Goal: Information Seeking & Learning: Learn about a topic

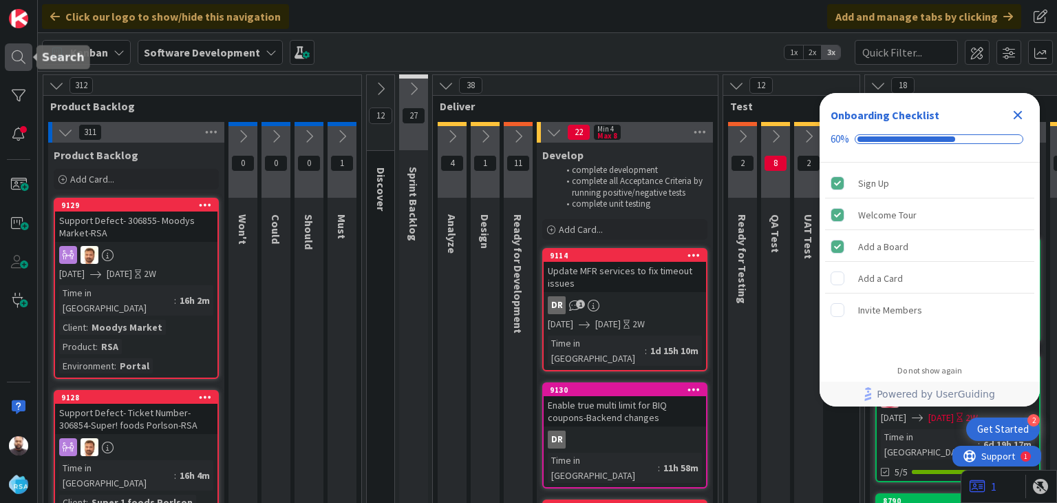
click at [25, 55] on div at bounding box center [19, 57] width 28 height 28
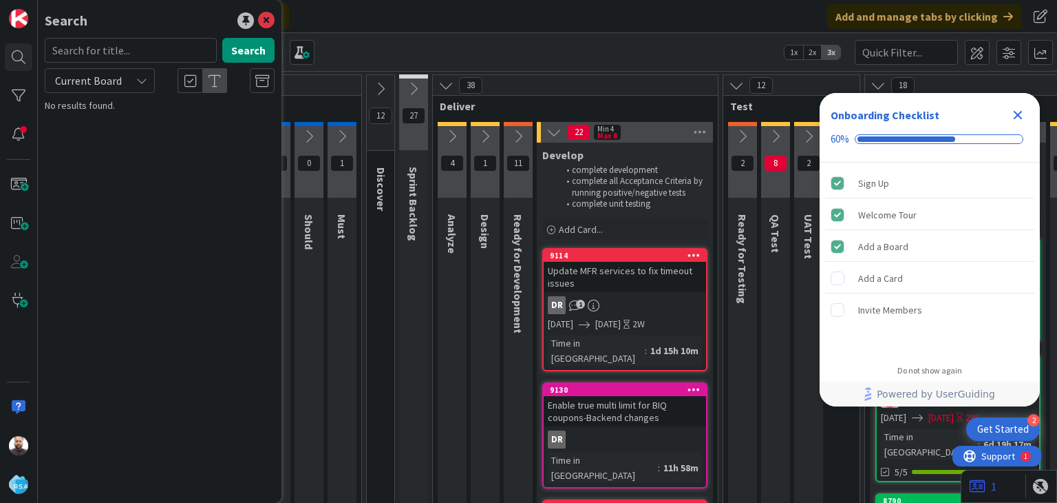
click at [2, 181] on div at bounding box center [19, 251] width 38 height 503
click at [120, 45] on input "text" at bounding box center [131, 50] width 172 height 25
type input "9127"
click at [260, 49] on button "Search" at bounding box center [248, 50] width 52 height 25
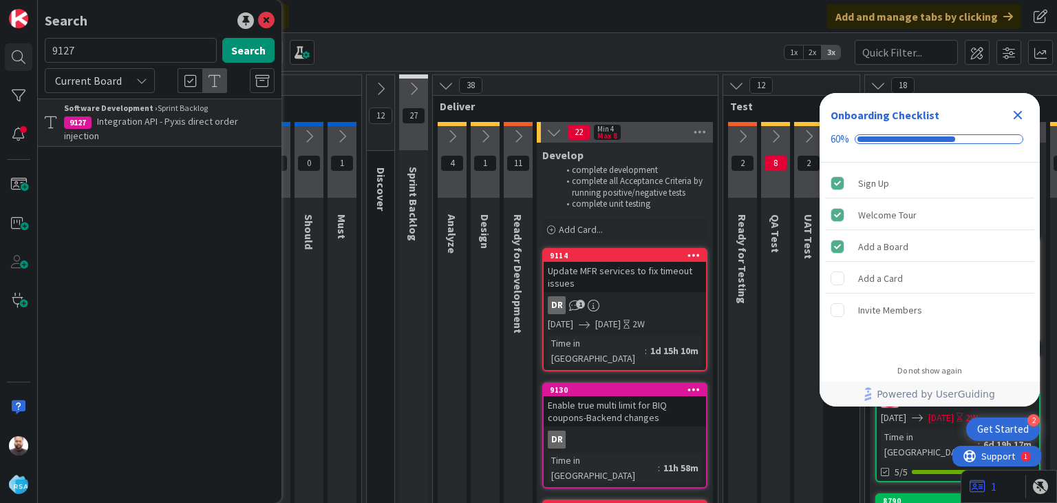
click at [146, 115] on span "Integration API - Pyxis direct order injection" at bounding box center [151, 128] width 174 height 27
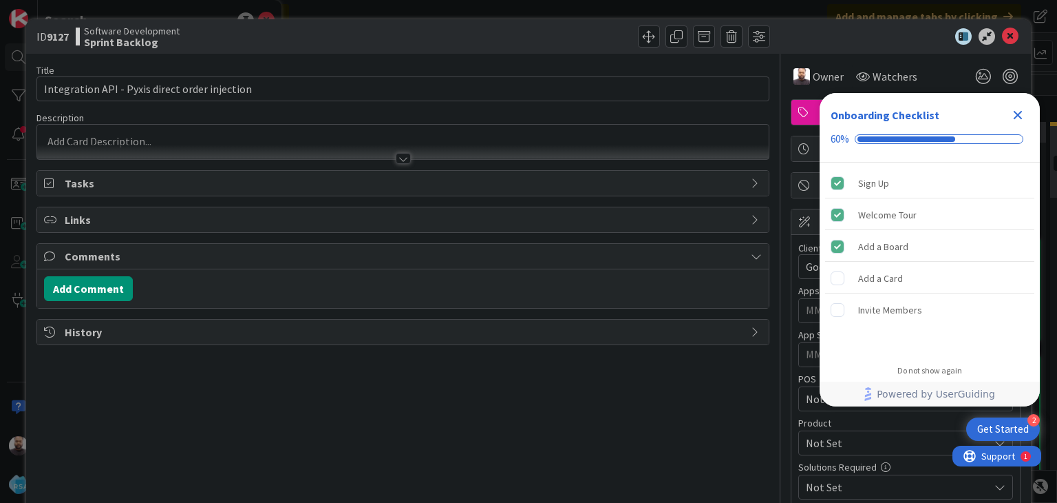
click at [399, 151] on div at bounding box center [402, 152] width 731 height 14
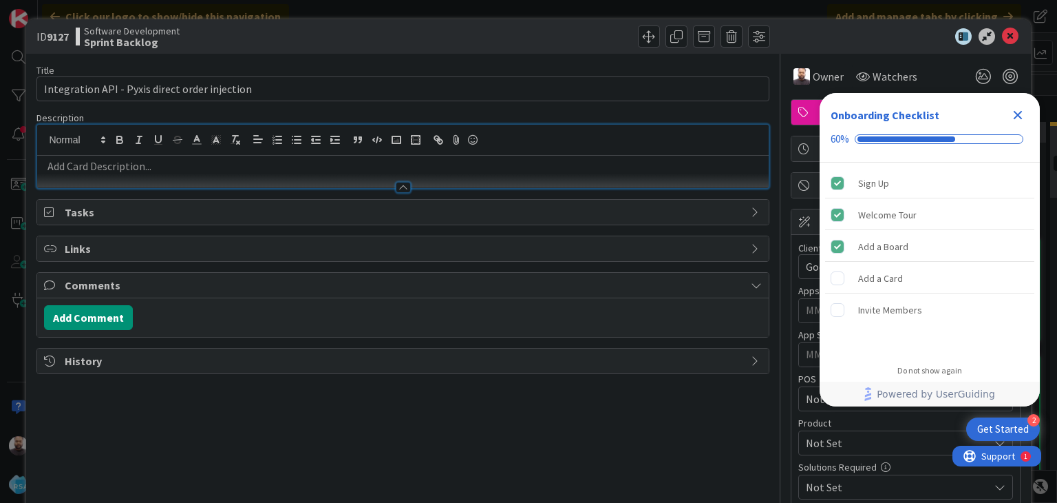
click at [286, 171] on p at bounding box center [402, 166] width 717 height 16
click at [151, 173] on div at bounding box center [402, 180] width 731 height 14
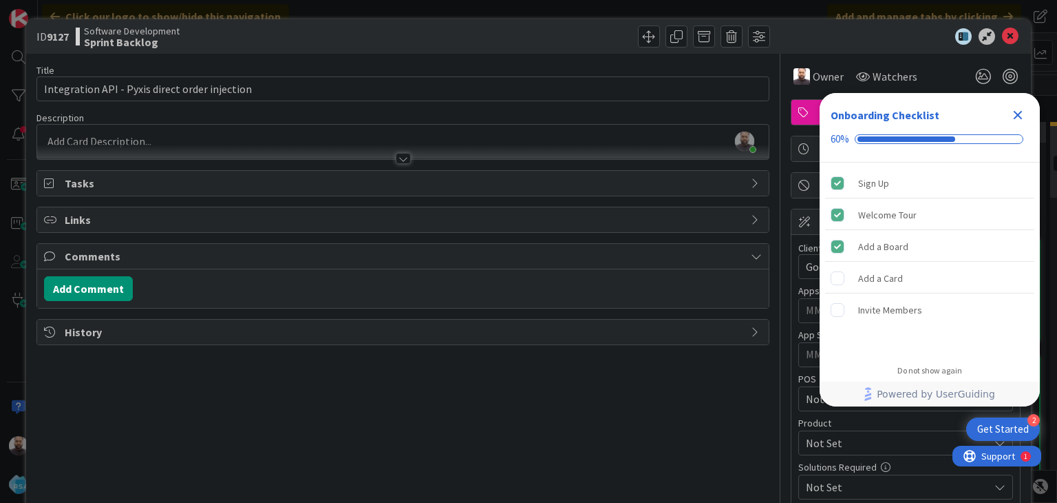
click at [396, 160] on div at bounding box center [403, 158] width 15 height 11
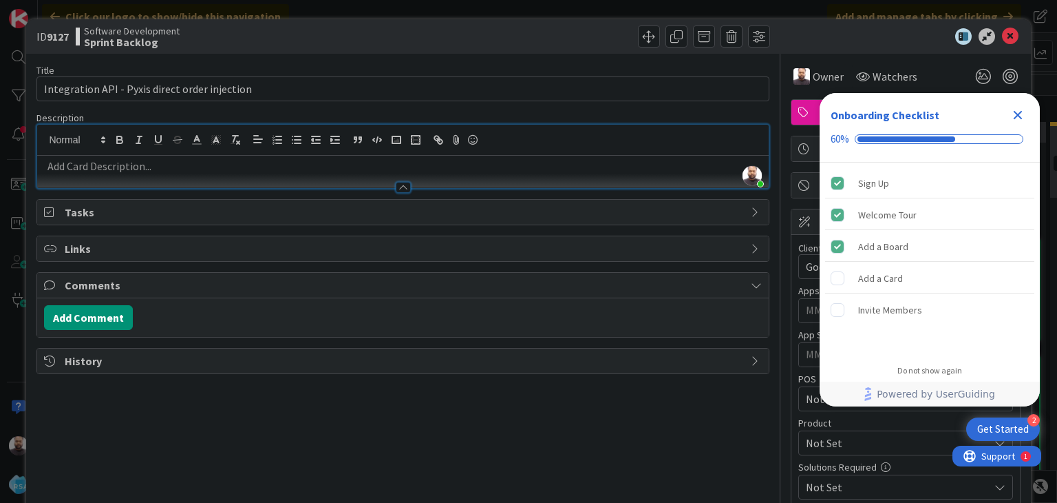
click at [258, 164] on p at bounding box center [402, 166] width 717 height 16
click at [244, 160] on p at bounding box center [402, 166] width 717 height 16
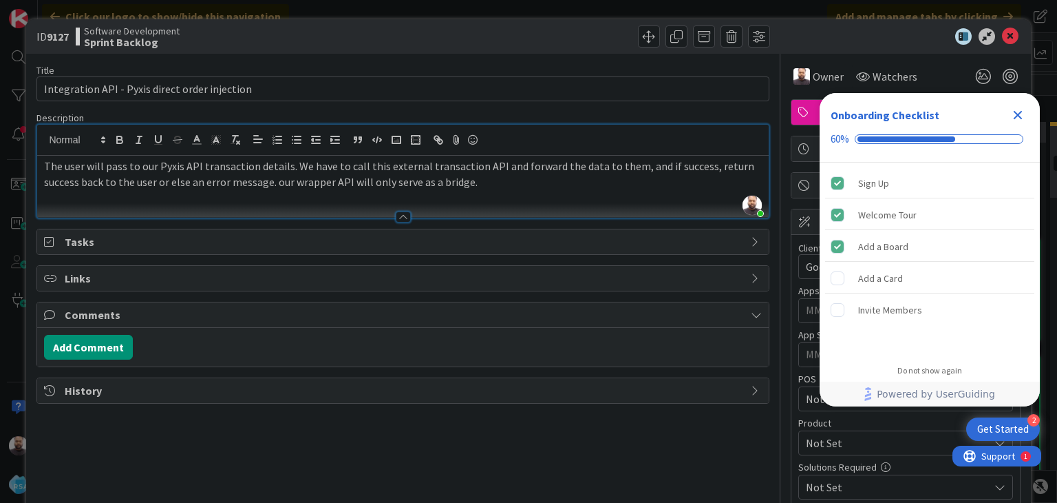
click at [125, 165] on p "The user will pass to our Pyxis API transaction details. We have to call this e…" at bounding box center [402, 173] width 717 height 31
click at [371, 166] on p "The user will pass the requisites field to our Pyxis API transaction details. W…" at bounding box center [402, 173] width 717 height 31
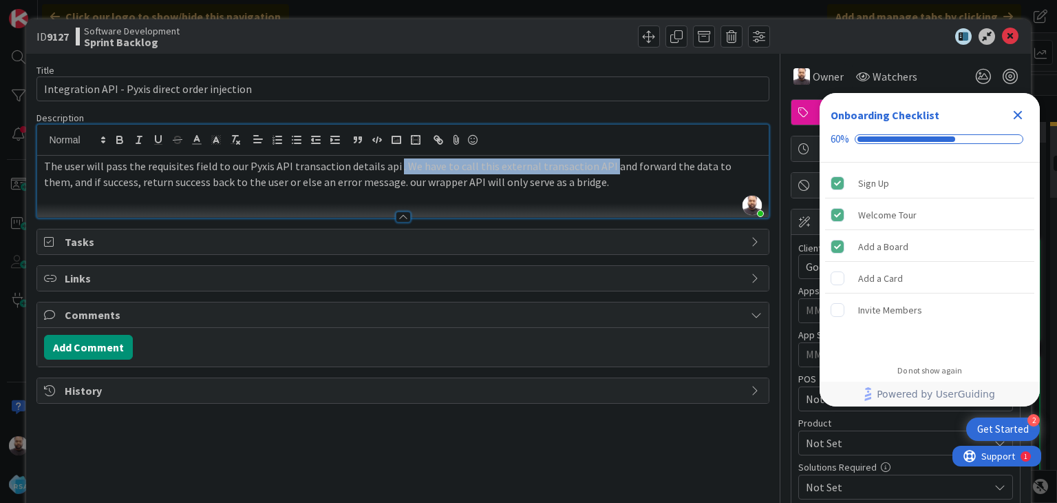
drag, startPoint x: 598, startPoint y: 166, endPoint x: 391, endPoint y: 165, distance: 207.2
click at [391, 165] on p "The user will pass the requisites field to our Pyxis API transaction details ap…" at bounding box center [402, 173] width 717 height 31
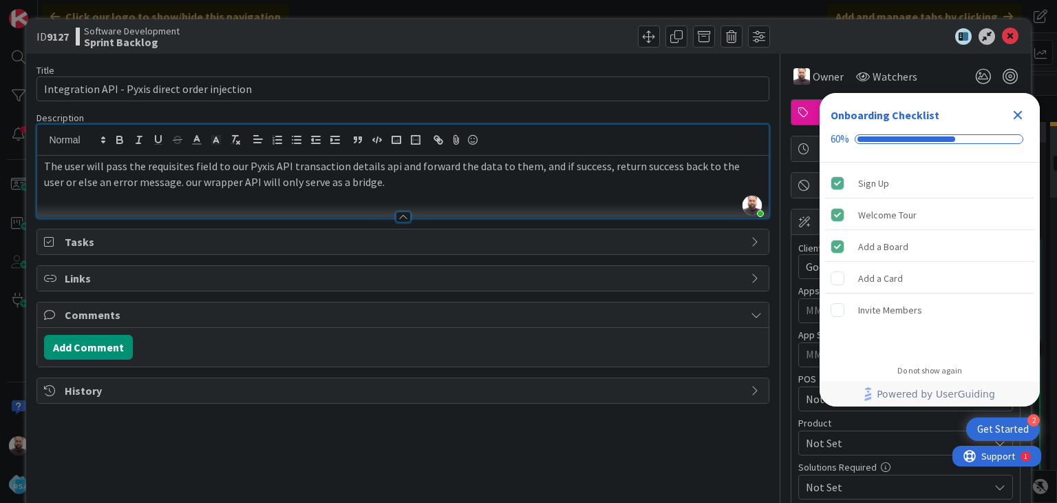
click at [410, 165] on p "The user will pass the requisites field to our Pyxis API transaction details ap…" at bounding box center [402, 173] width 717 height 31
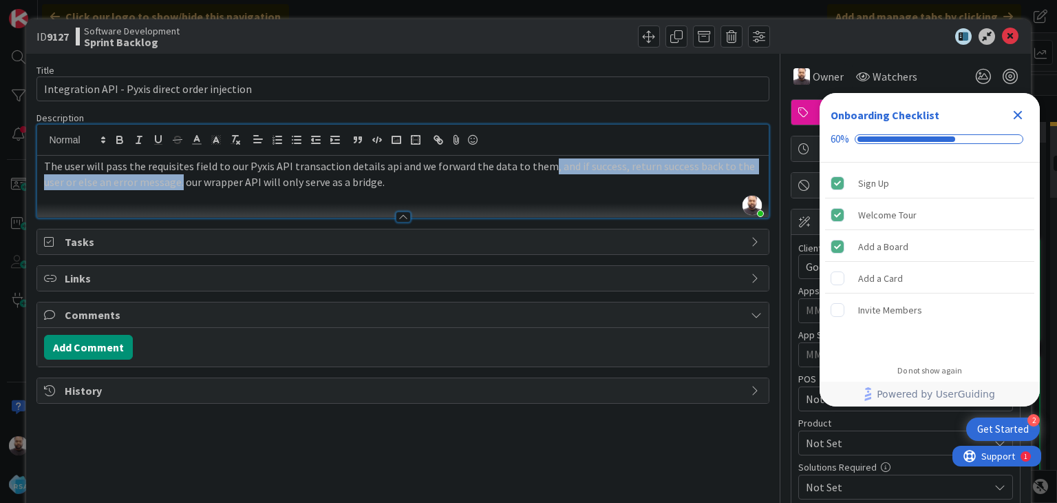
drag, startPoint x: 540, startPoint y: 167, endPoint x: 180, endPoint y: 180, distance: 360.9
click at [180, 180] on p "The user will pass the requisites field to our Pyxis API transaction details ap…" at bounding box center [402, 173] width 717 height 31
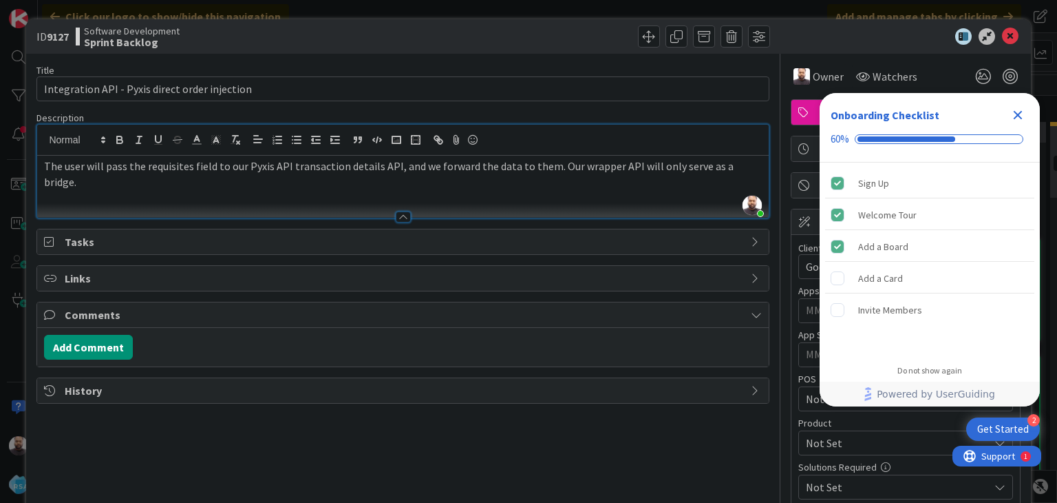
click at [350, 431] on div "Title 46 / 128 Integration API - Pyxis direct order injection Description [PERS…" at bounding box center [402, 467] width 732 height 827
click at [119, 348] on button "Add Comment" at bounding box center [88, 347] width 89 height 25
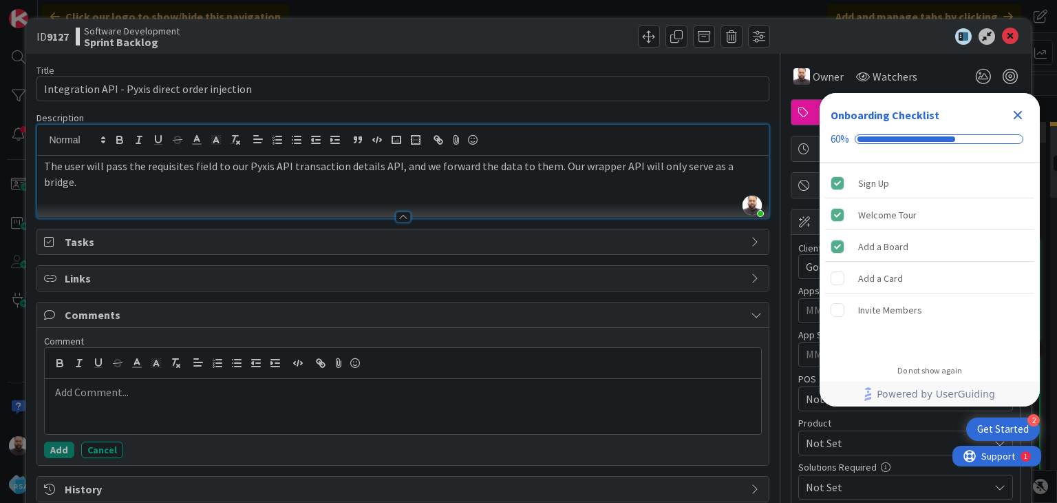
click at [134, 398] on div at bounding box center [403, 406] width 716 height 55
click at [272, 392] on p "Api creation is ongoing. I have pushed the code" at bounding box center [402, 392] width 705 height 16
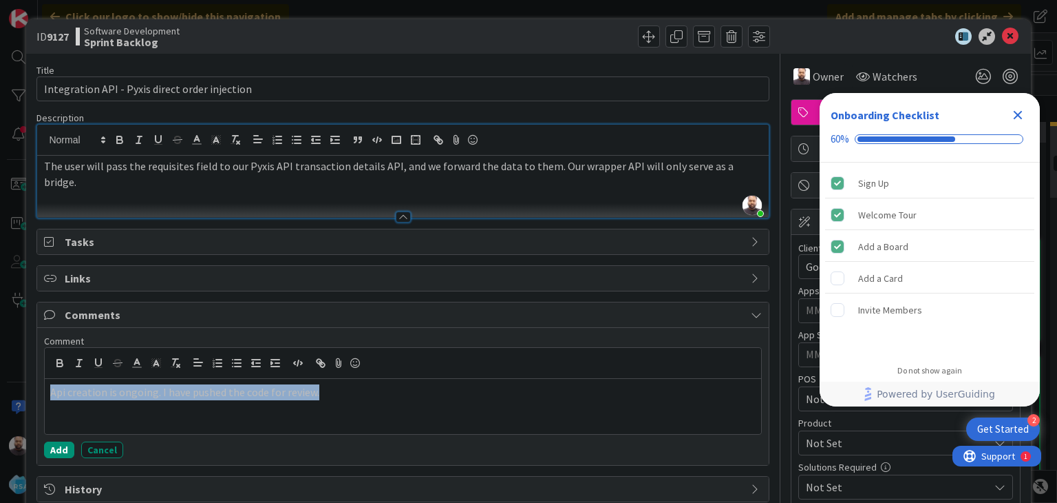
drag, startPoint x: 326, startPoint y: 394, endPoint x: 48, endPoint y: 405, distance: 278.3
click at [48, 405] on div "Api creation is ongoing. I have pushed the code for review." at bounding box center [403, 406] width 716 height 55
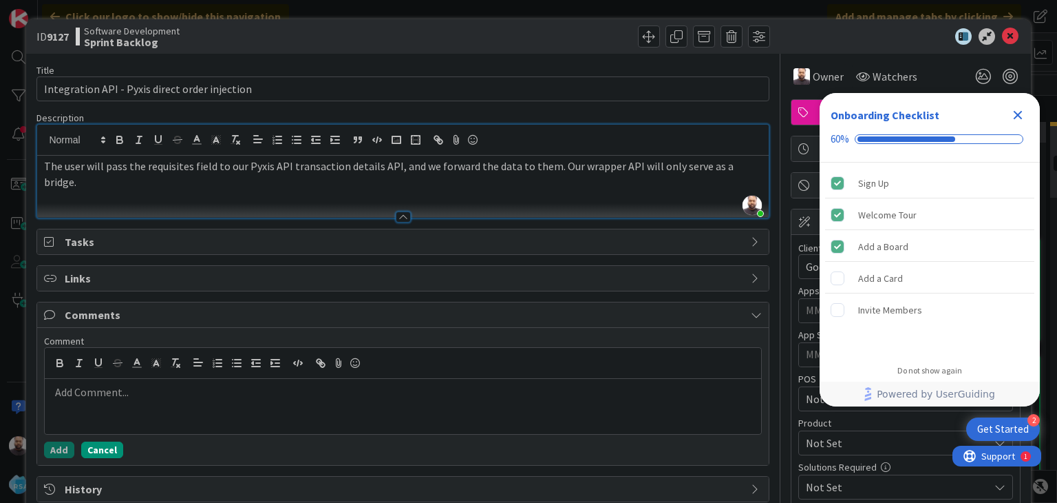
click at [105, 443] on button "Cancel" at bounding box center [102, 449] width 42 height 17
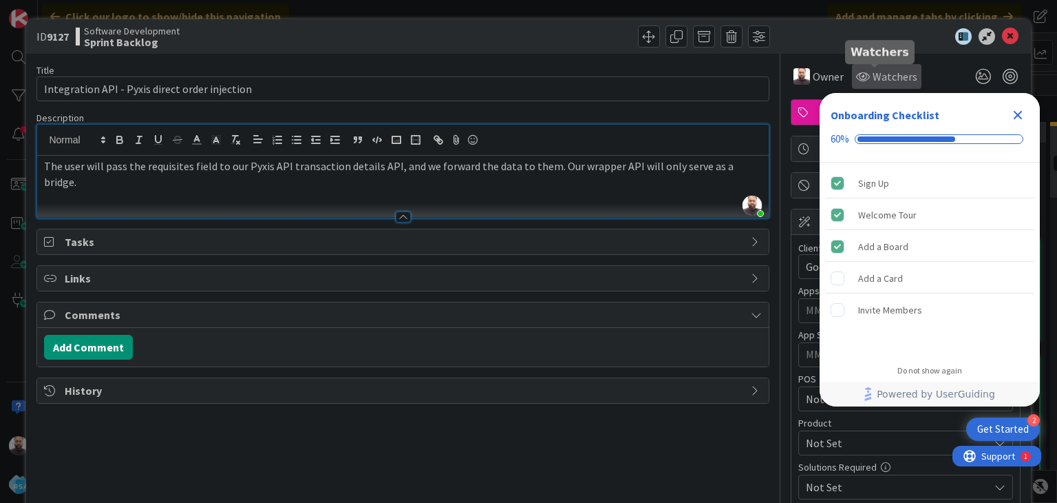
click at [889, 74] on span "Watchers" at bounding box center [895, 76] width 45 height 17
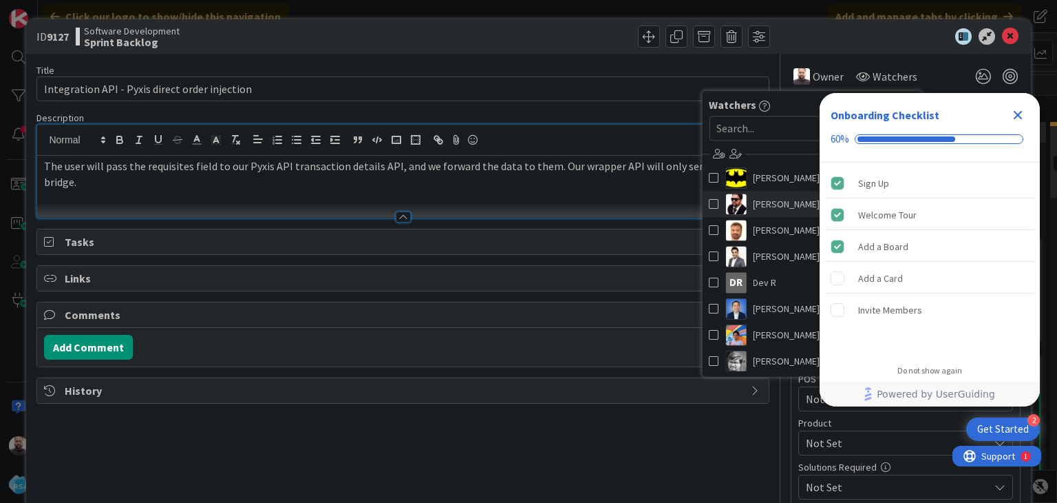
click at [709, 205] on span at bounding box center [714, 203] width 10 height 21
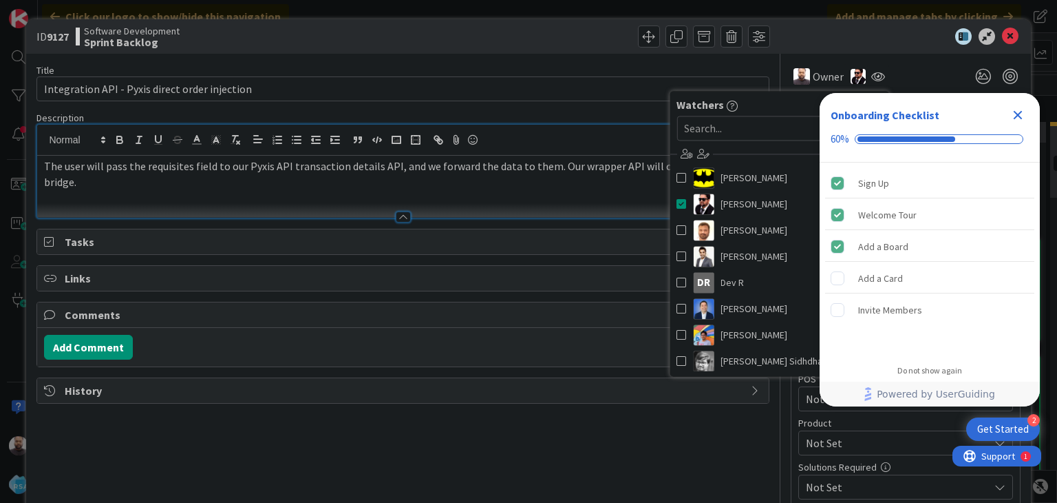
click at [1019, 114] on icon "Close Checklist" at bounding box center [1018, 115] width 9 height 9
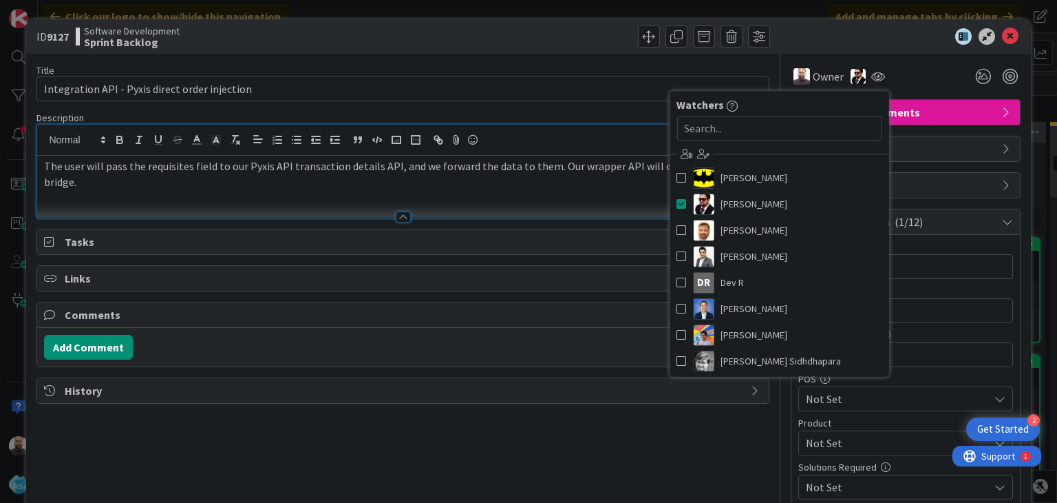
click at [693, 447] on div "Title 46 / 128 Integration API - Pyxis direct order injection Description [PERS…" at bounding box center [402, 467] width 732 height 827
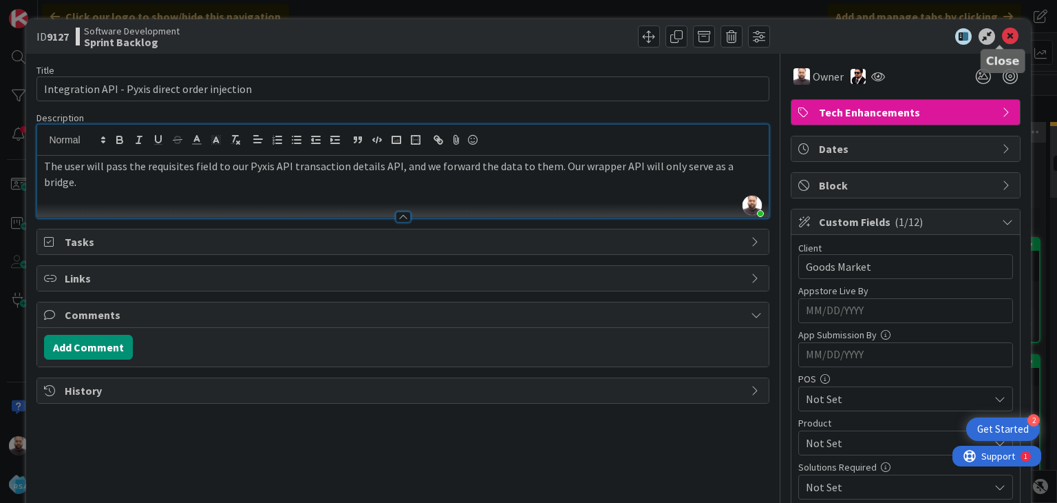
click at [1002, 30] on icon at bounding box center [1010, 36] width 17 height 17
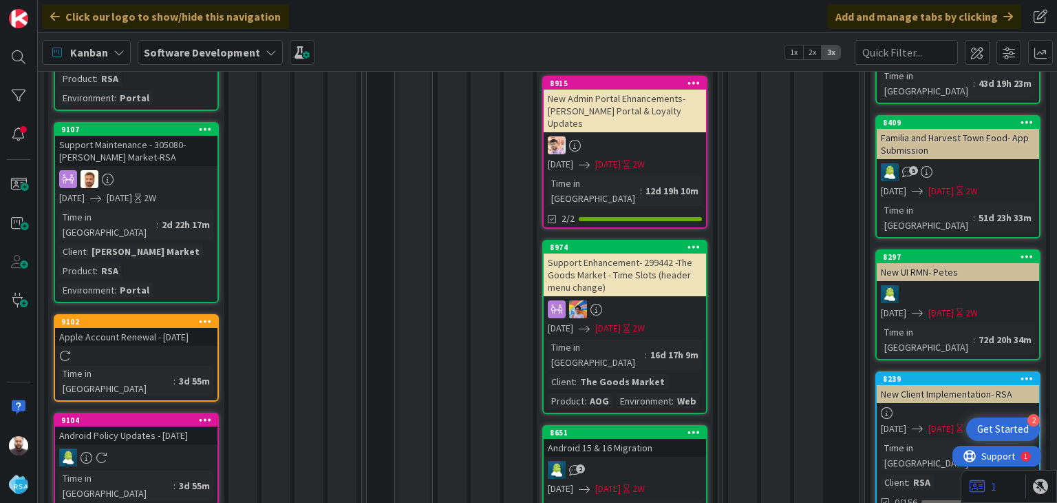
scroll to position [1241, 0]
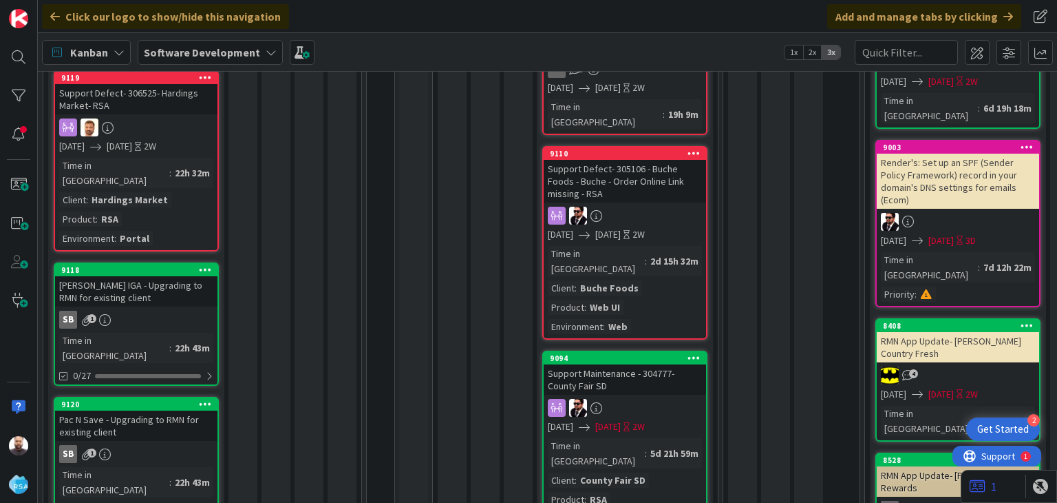
scroll to position [140, 0]
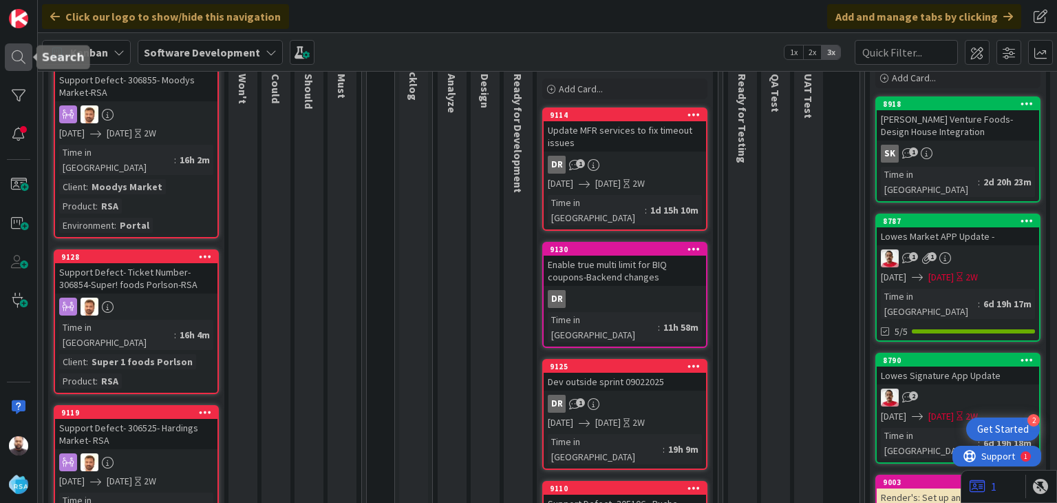
click at [16, 59] on div at bounding box center [19, 57] width 28 height 28
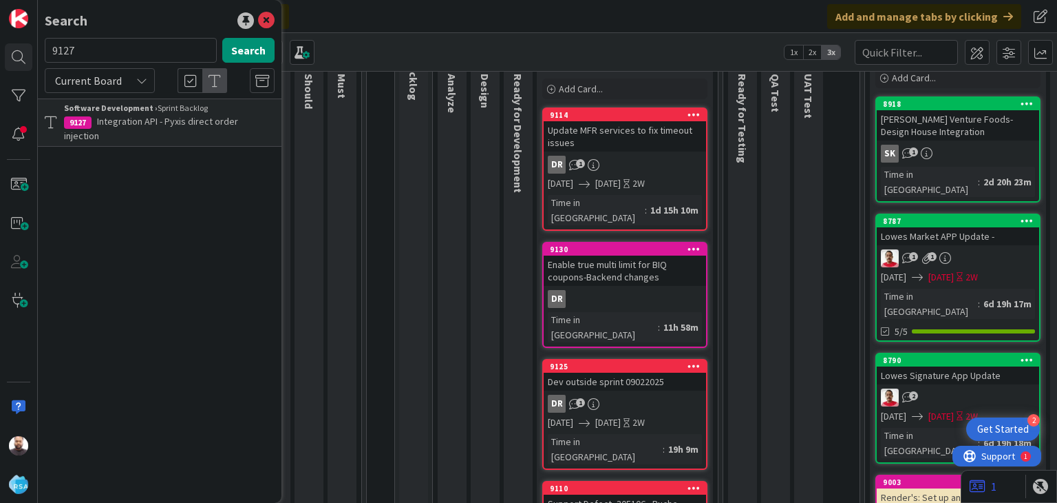
click at [104, 112] on b "Software Development ›" at bounding box center [111, 108] width 94 height 10
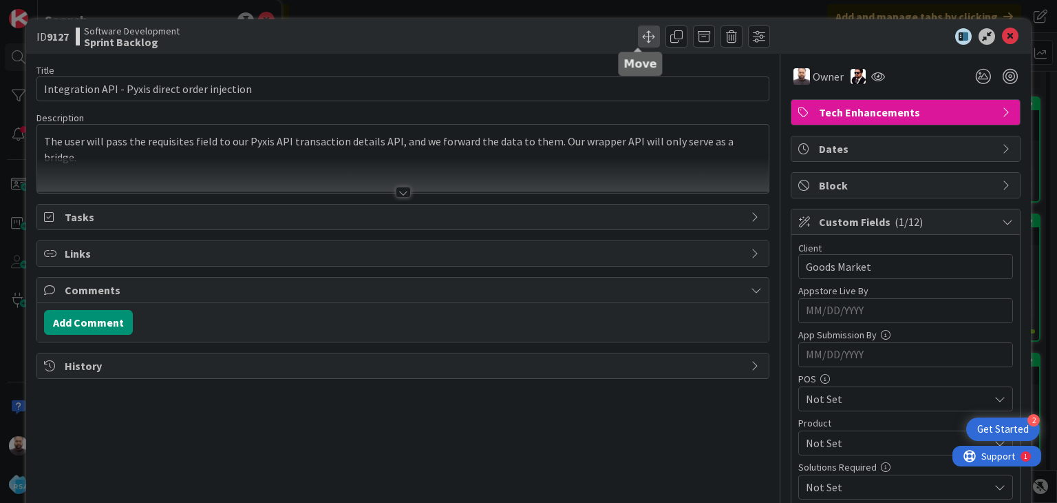
click at [638, 29] on span at bounding box center [649, 36] width 22 height 22
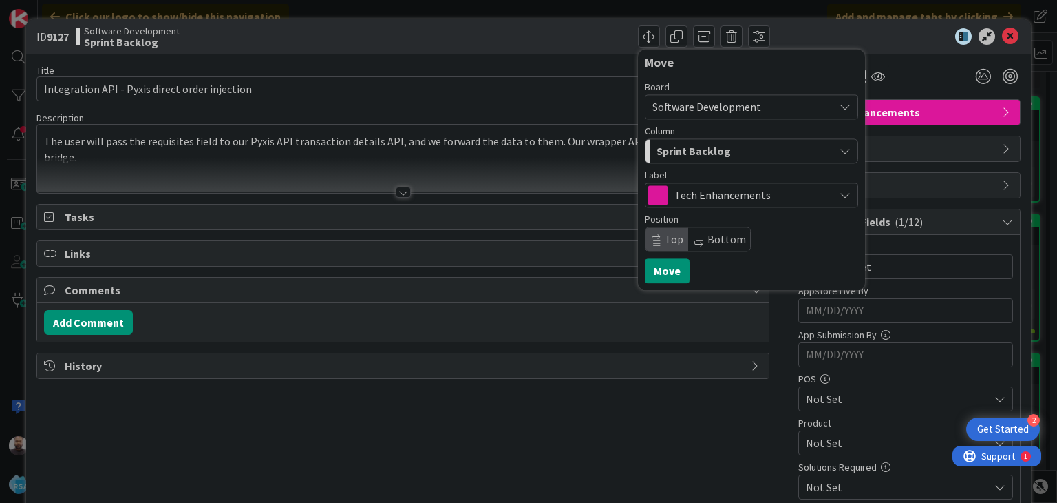
click at [725, 155] on div "Sprint Backlog" at bounding box center [743, 151] width 181 height 22
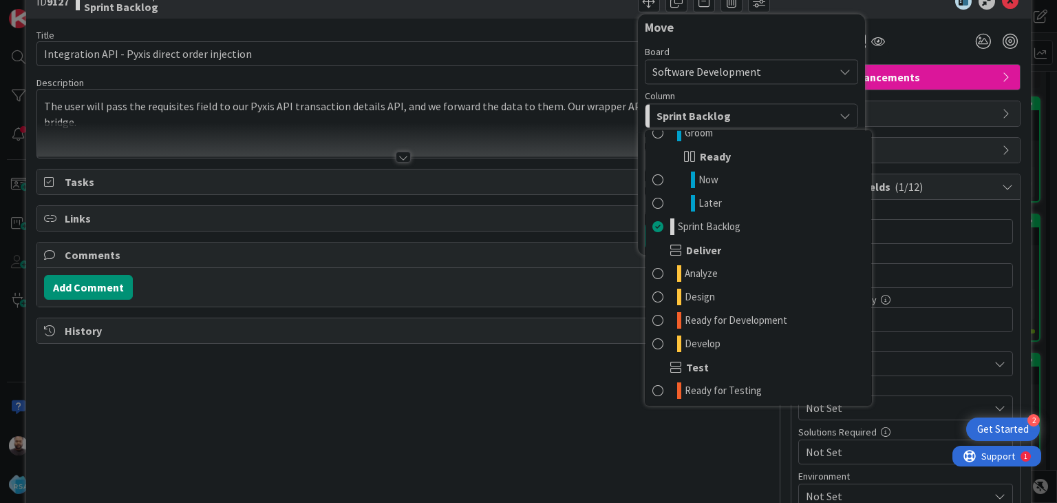
scroll to position [176, 0]
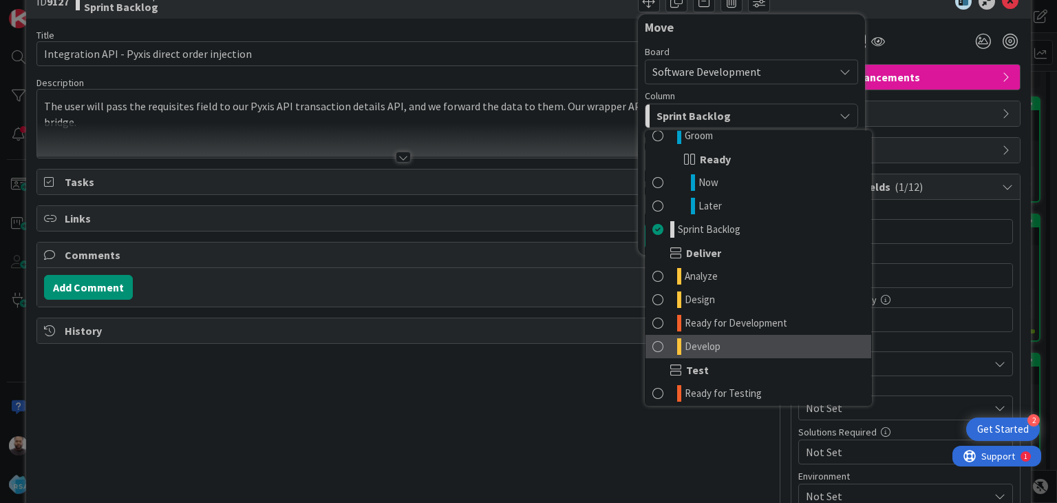
click at [653, 348] on span at bounding box center [658, 346] width 11 height 17
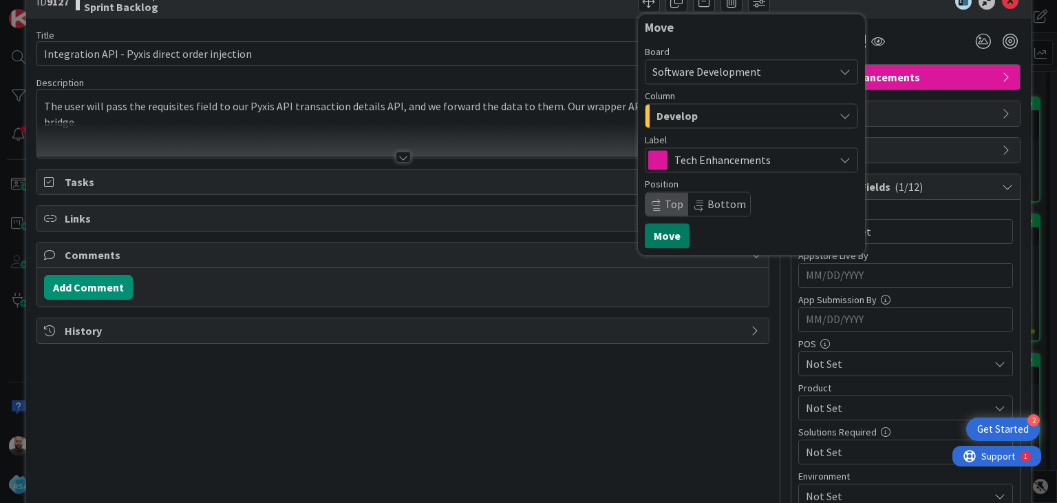
click at [670, 236] on button "Move" at bounding box center [667, 235] width 45 height 25
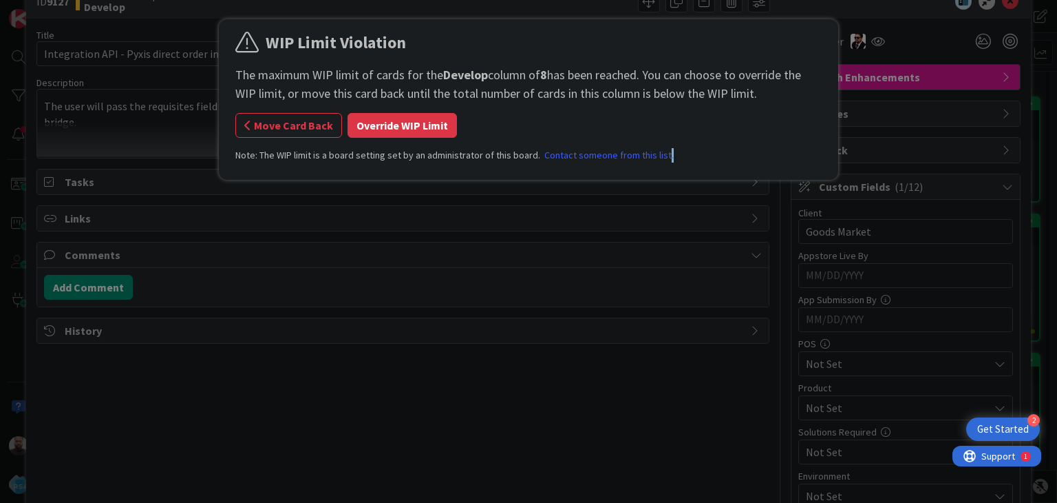
click at [670, 236] on div "WIP Limit Violation The maximum WIP limit of cards for the Develop column of 8 …" at bounding box center [528, 251] width 1057 height 503
click at [411, 131] on button "Override WIP Limit" at bounding box center [402, 125] width 109 height 25
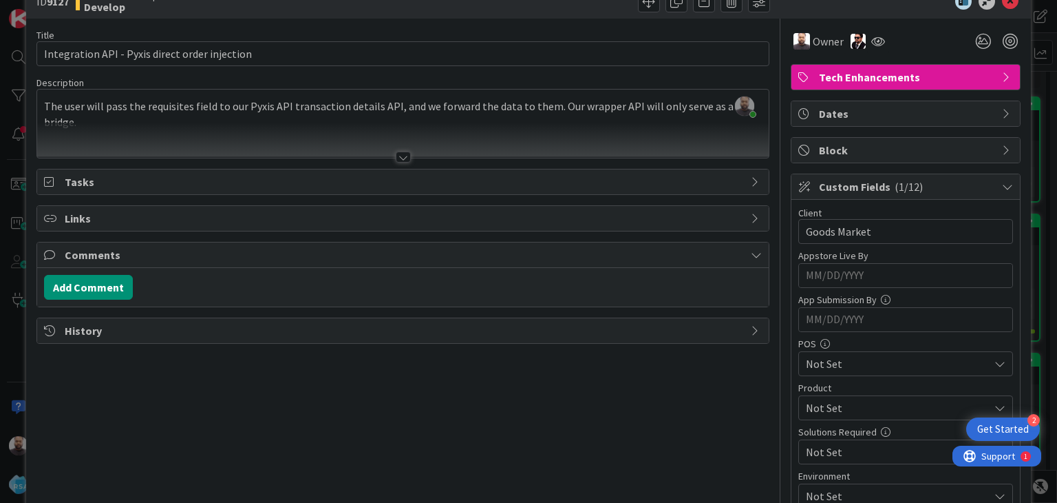
scroll to position [0, 0]
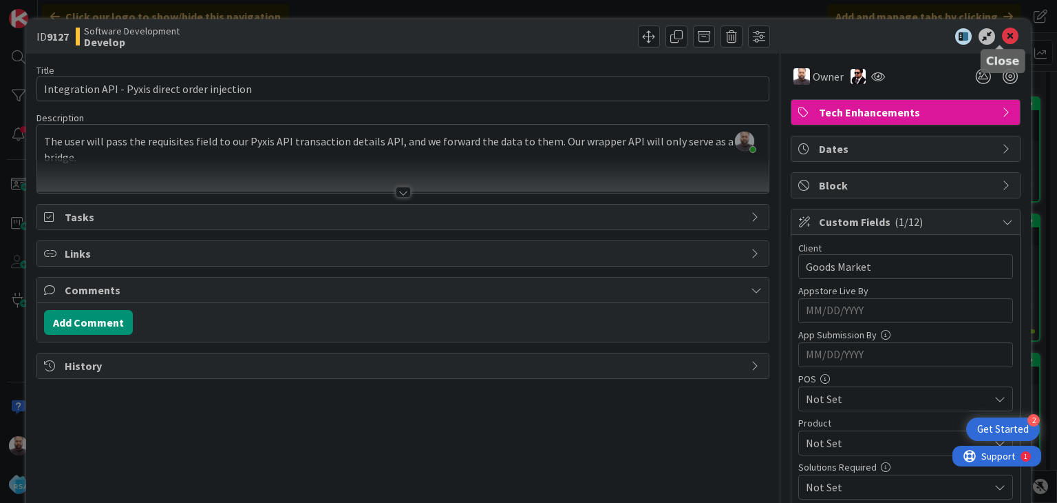
click at [1002, 36] on icon at bounding box center [1010, 36] width 17 height 17
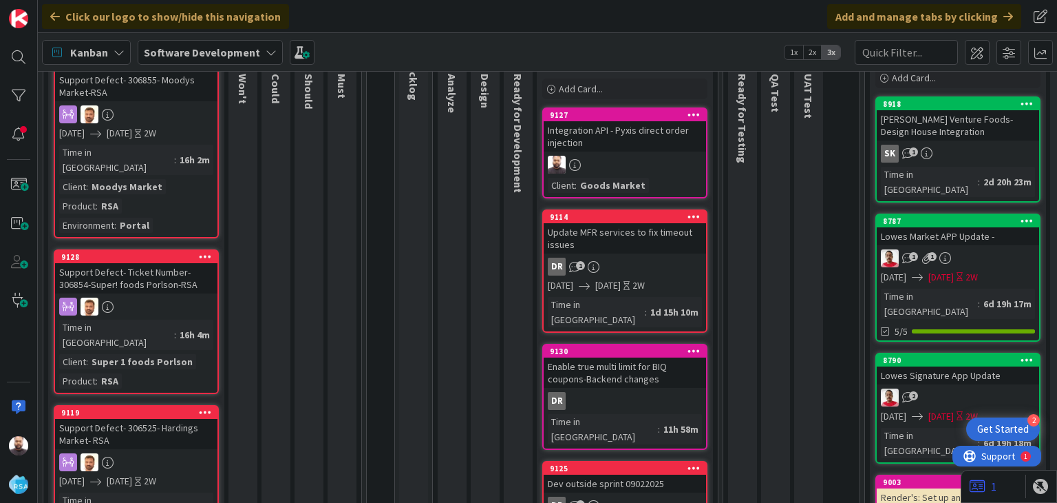
click at [644, 156] on div at bounding box center [625, 165] width 162 height 18
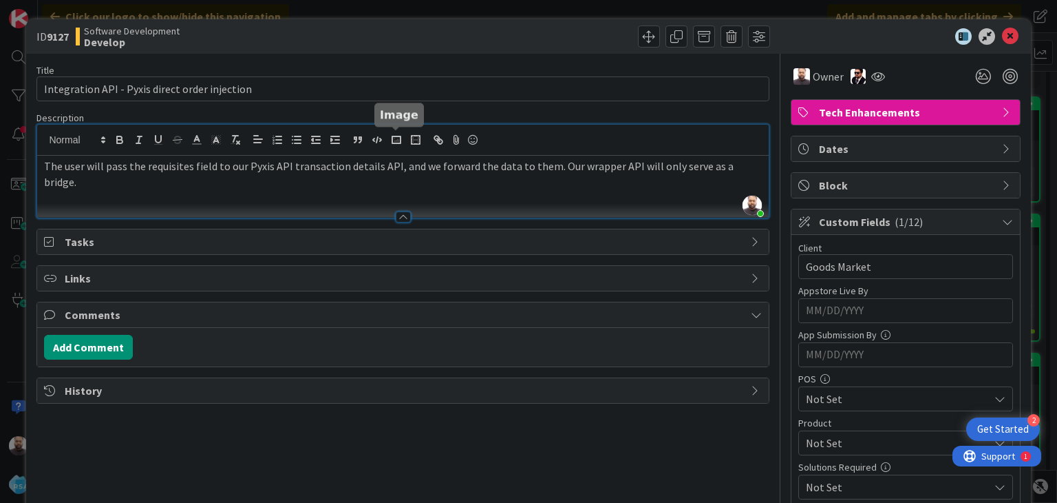
click at [388, 143] on div "[PERSON_NAME] just joined The user will pass the requisites field to our Pyxis …" at bounding box center [402, 171] width 731 height 93
click at [319, 169] on p "The user will pass the requisites field to our Pyxis API transaction details, a…" at bounding box center [402, 166] width 717 height 16
copy p "transaction"
click at [569, 170] on p "The user will pass the requisites field to our Pyxis API transaction details, a…" at bounding box center [402, 166] width 717 height 16
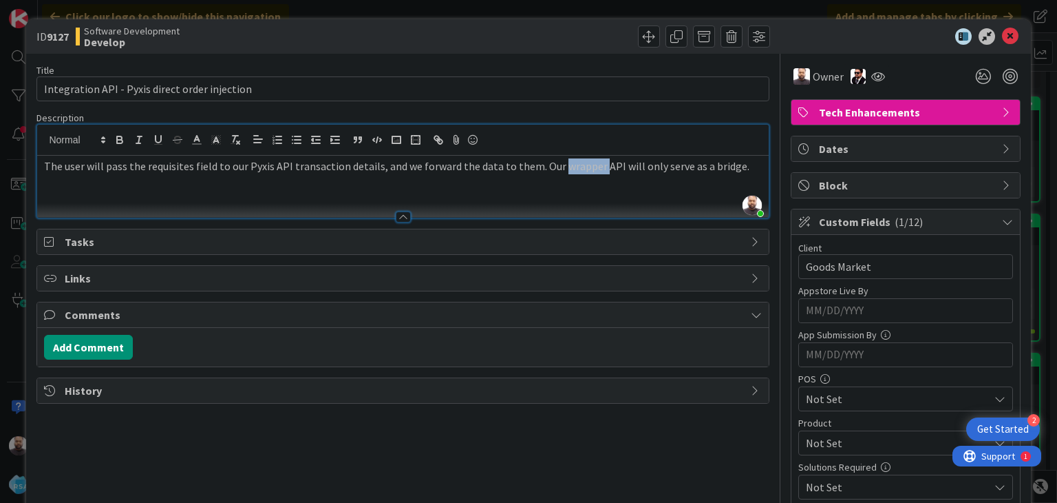
click at [569, 170] on p "The user will pass the requisites field to our Pyxis API transaction details, a…" at bounding box center [402, 166] width 717 height 16
click at [286, 167] on p "The user will pass the requisites field to our Pyxis API transaction details, a…" at bounding box center [402, 173] width 717 height 31
click at [349, 418] on div "Title 46 / 128 Integration API - Pyxis direct order injection Description [PERS…" at bounding box center [402, 467] width 732 height 827
click at [1002, 30] on icon at bounding box center [1010, 36] width 17 height 17
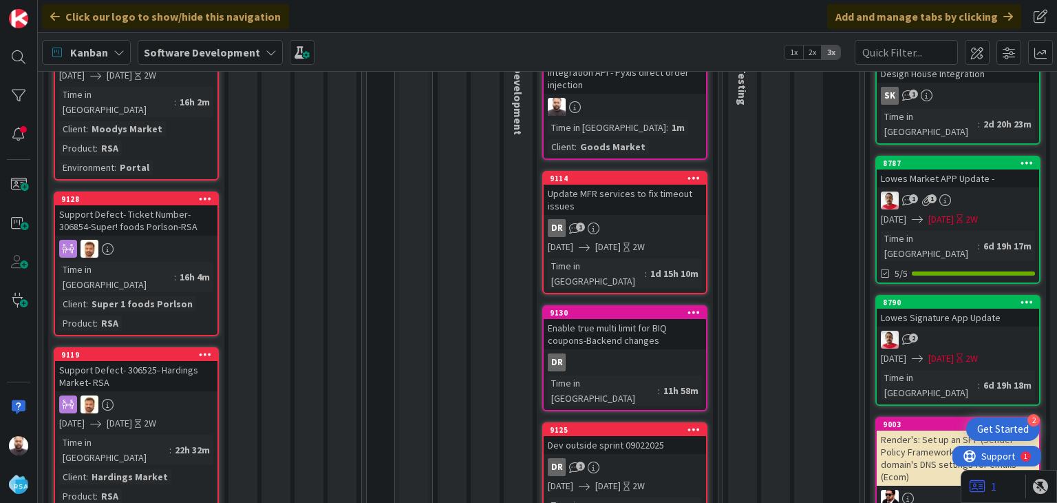
scroll to position [197, 0]
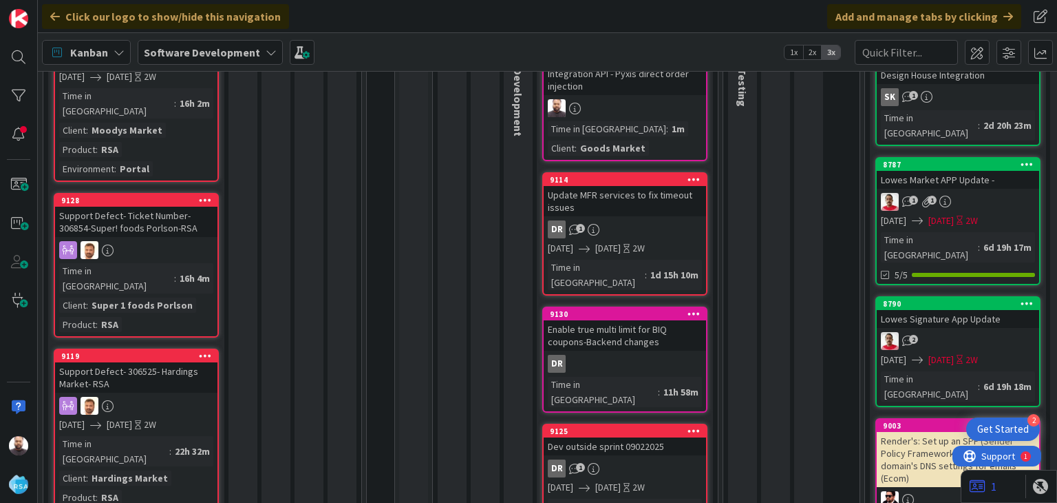
click at [631, 101] on div at bounding box center [625, 108] width 162 height 18
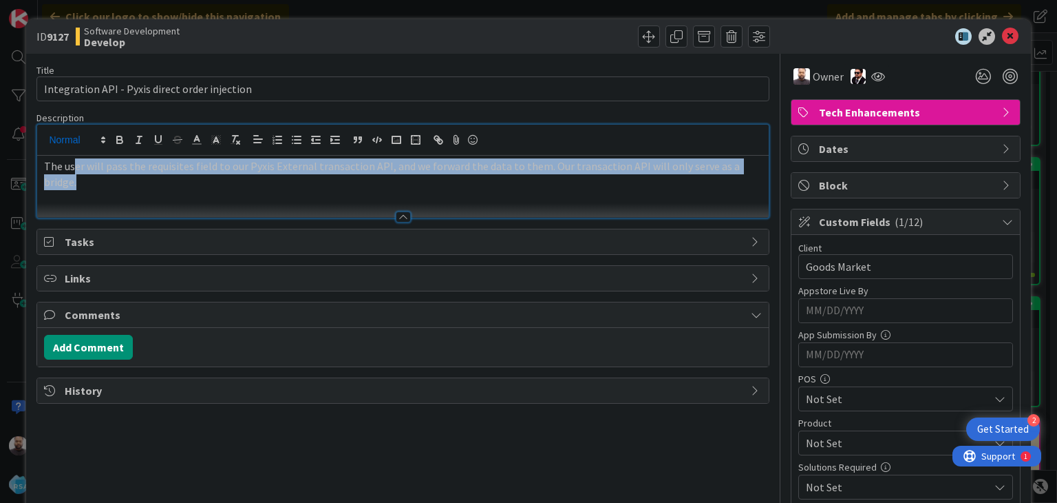
drag, startPoint x: 750, startPoint y: 140, endPoint x: 67, endPoint y: 143, distance: 682.9
click at [67, 143] on div "The user will pass the requisites field to our Pyxis External transaction API, …" at bounding box center [402, 171] width 731 height 93
copy p "The user will pass the requisites field to our Pyxis External transaction API, …"
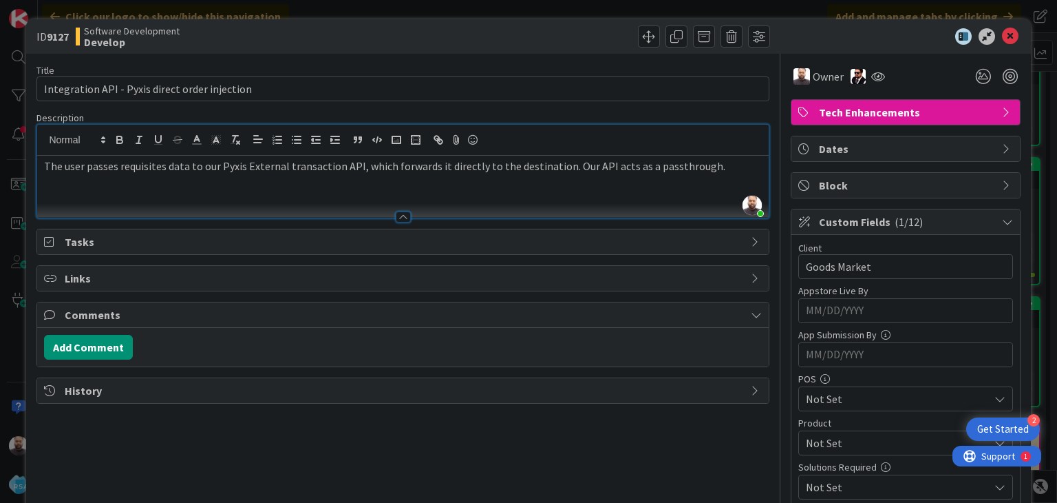
click at [165, 419] on div "Title 46 / 128 Integration API - Pyxis direct order injection Description [PERS…" at bounding box center [402, 467] width 732 height 827
click at [1002, 41] on icon at bounding box center [1010, 36] width 17 height 17
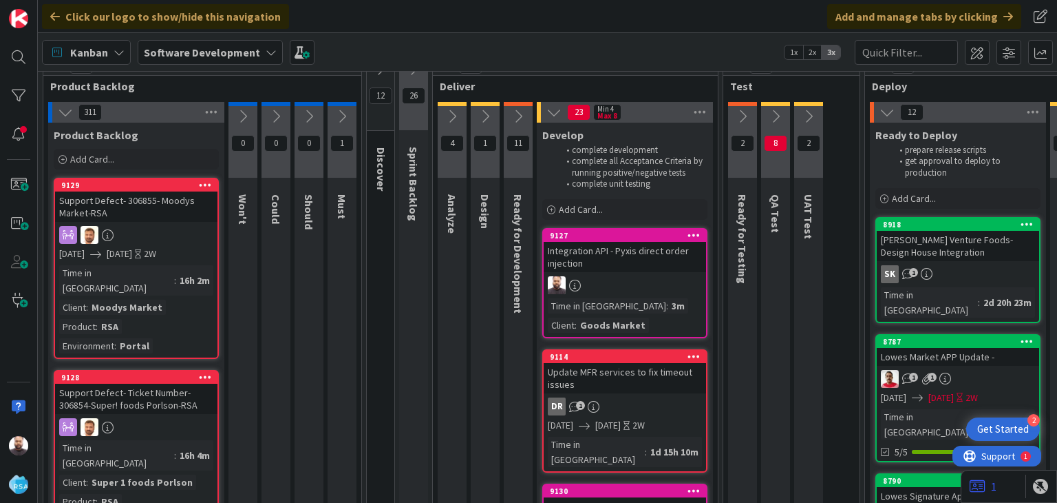
scroll to position [19, 0]
